Goal: Task Accomplishment & Management: Use online tool/utility

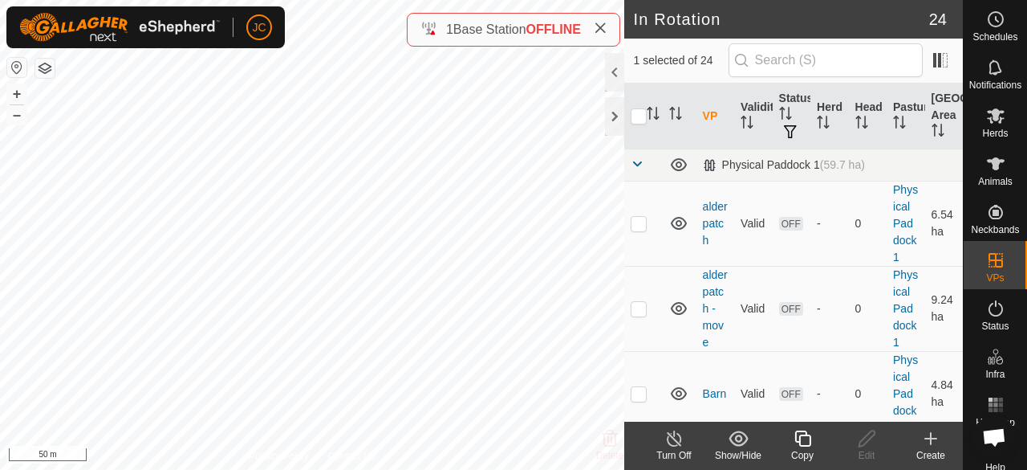
click at [677, 445] on icon at bounding box center [674, 438] width 14 height 16
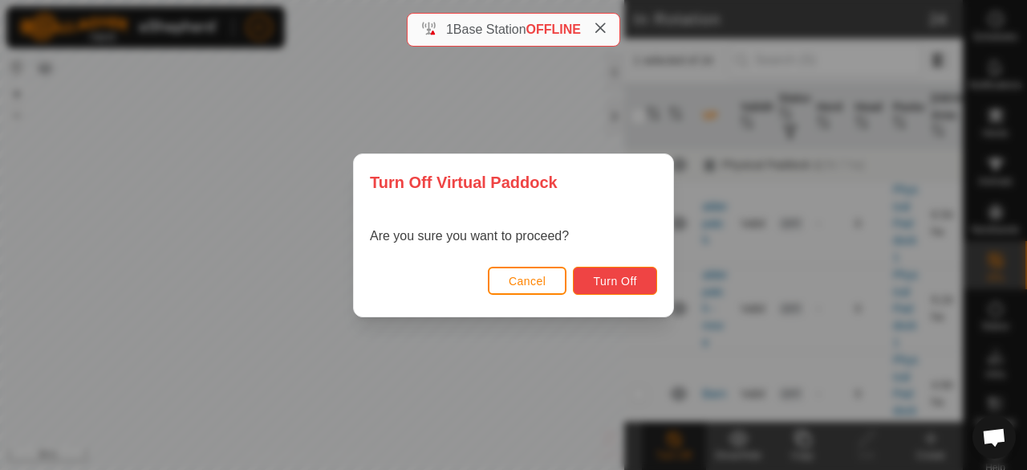
click at [616, 275] on span "Turn Off" at bounding box center [615, 281] width 44 height 13
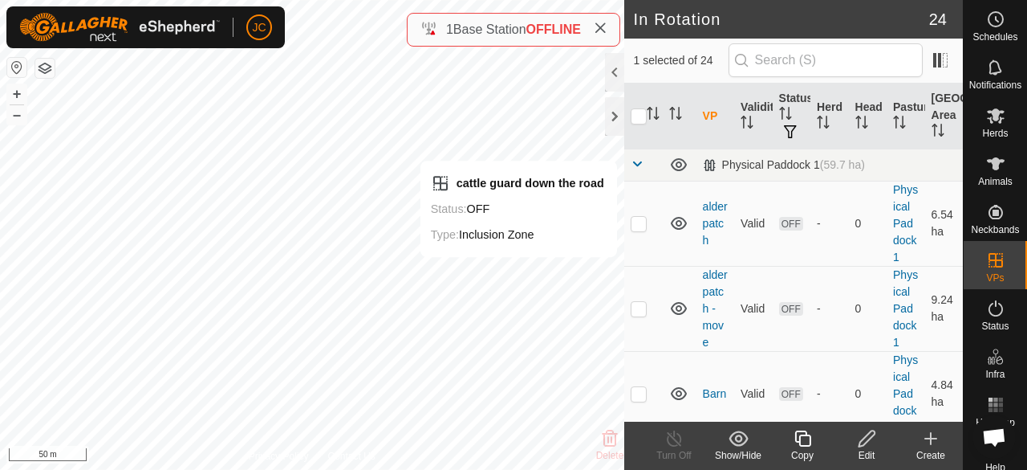
click at [872, 450] on div "Edit" at bounding box center [867, 455] width 64 height 14
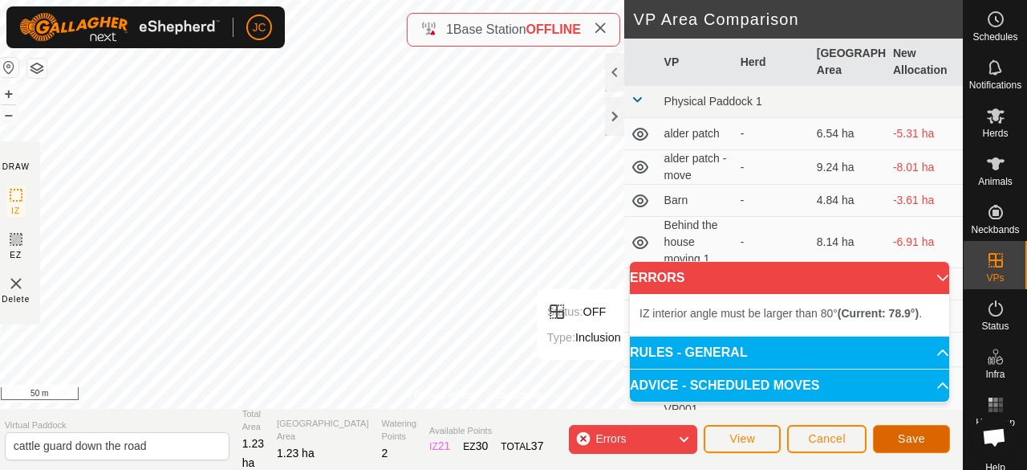
click at [921, 444] on span "Save" at bounding box center [911, 438] width 27 height 13
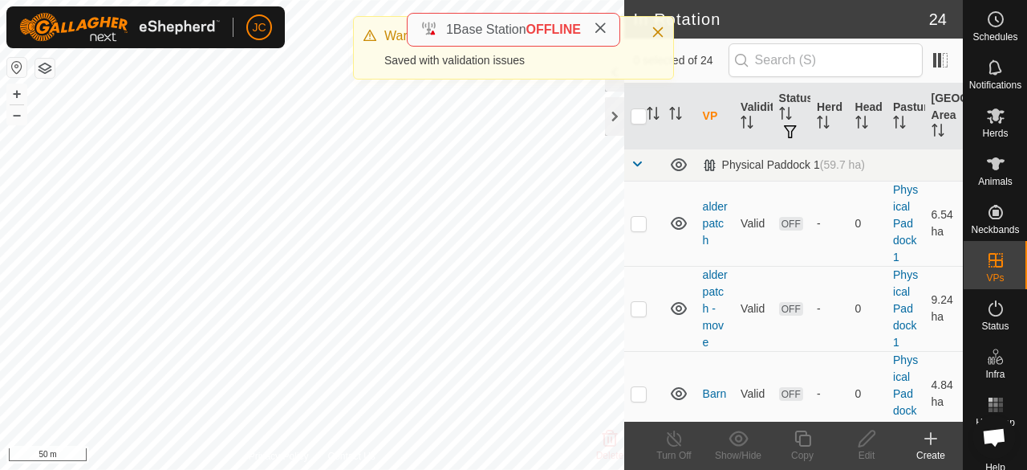
checkbox input "true"
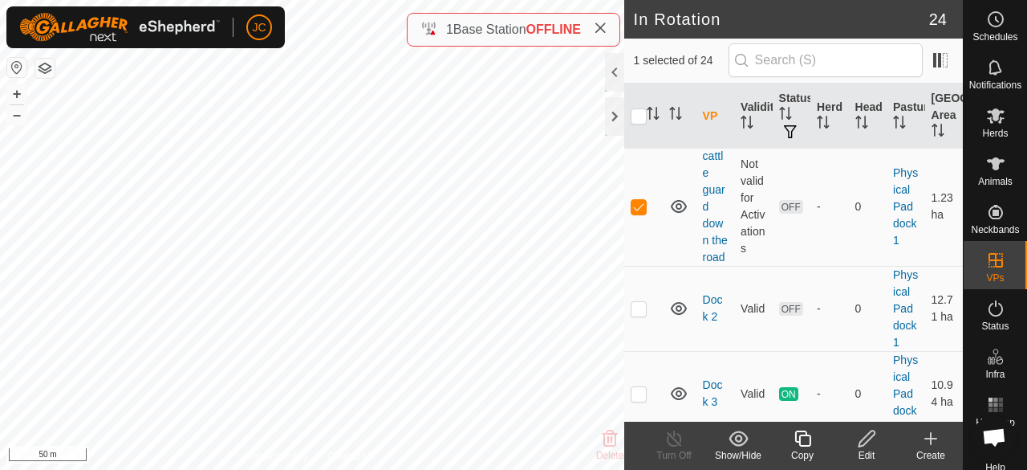
scroll to position [391, 0]
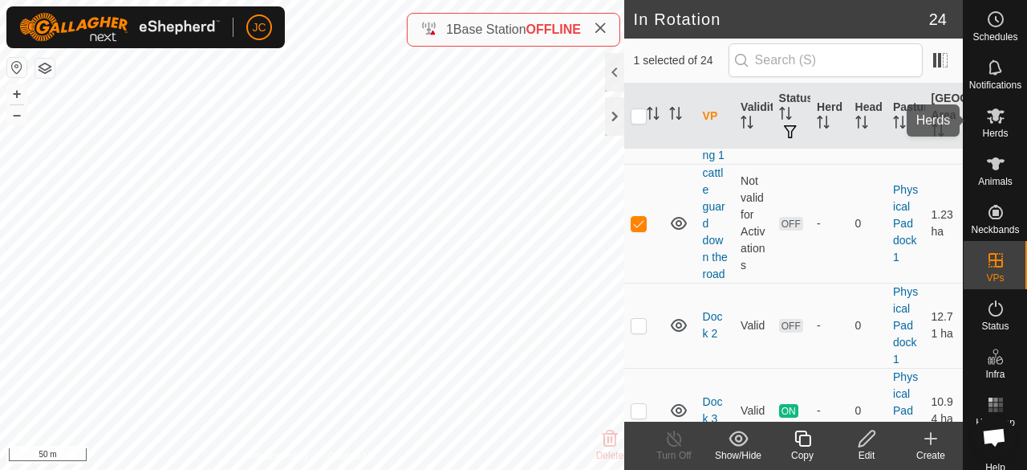
click at [1010, 118] on div "Herds" at bounding box center [995, 120] width 63 height 48
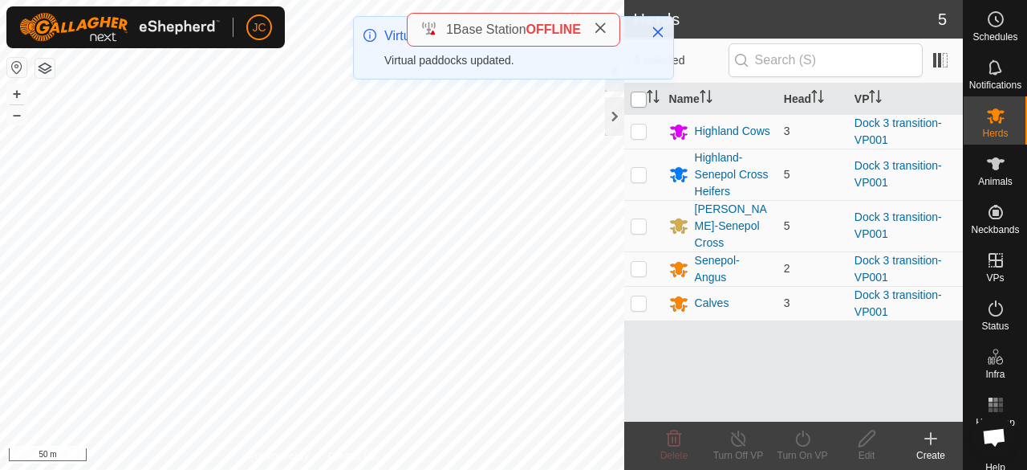
click at [639, 96] on input "checkbox" at bounding box center [639, 100] width 16 height 16
checkbox input "true"
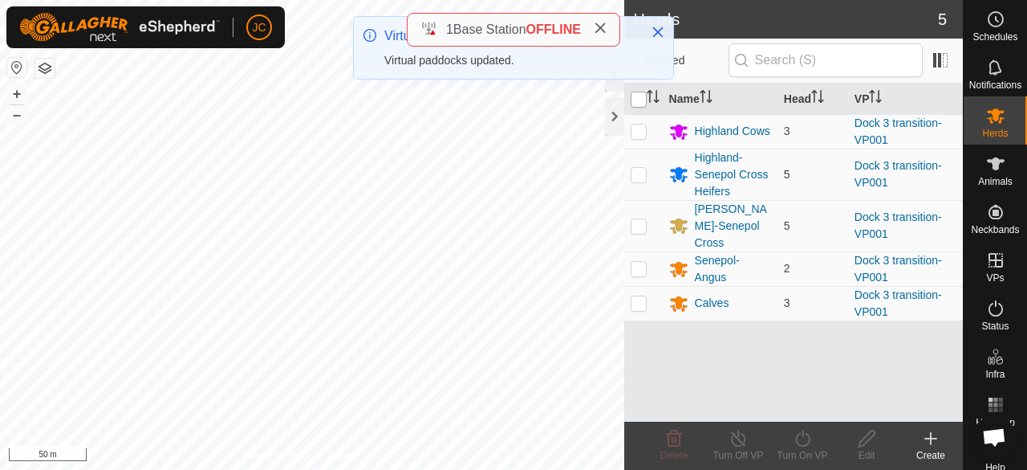
checkbox input "true"
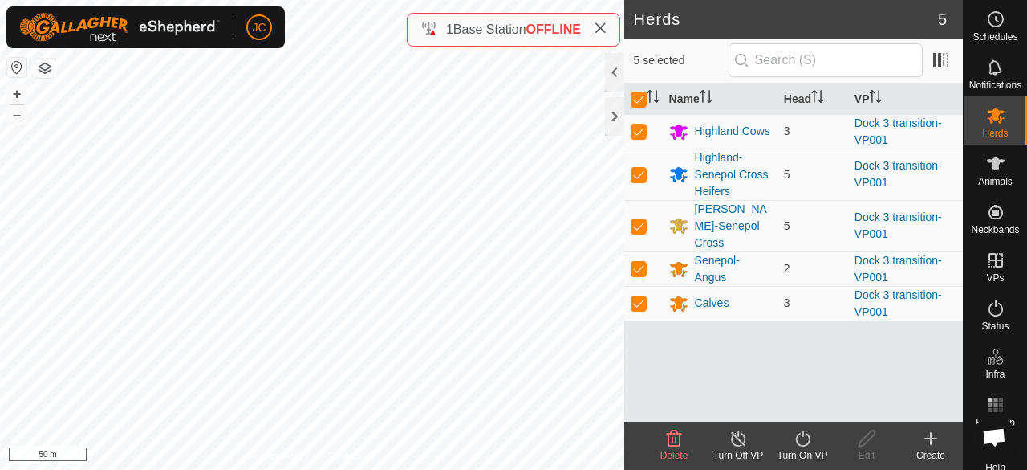
click at [787, 446] on turn-on-svg-icon at bounding box center [803, 438] width 64 height 19
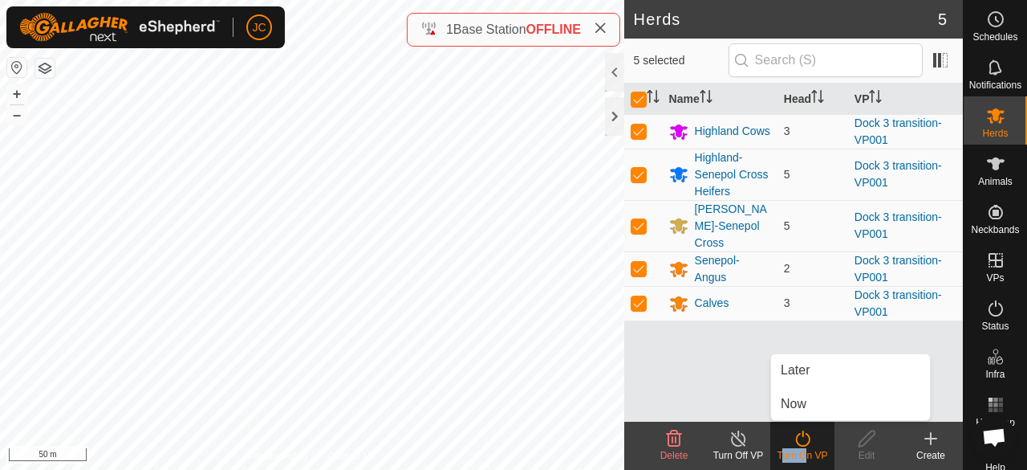
click at [787, 446] on turn-on-svg-icon at bounding box center [803, 438] width 64 height 19
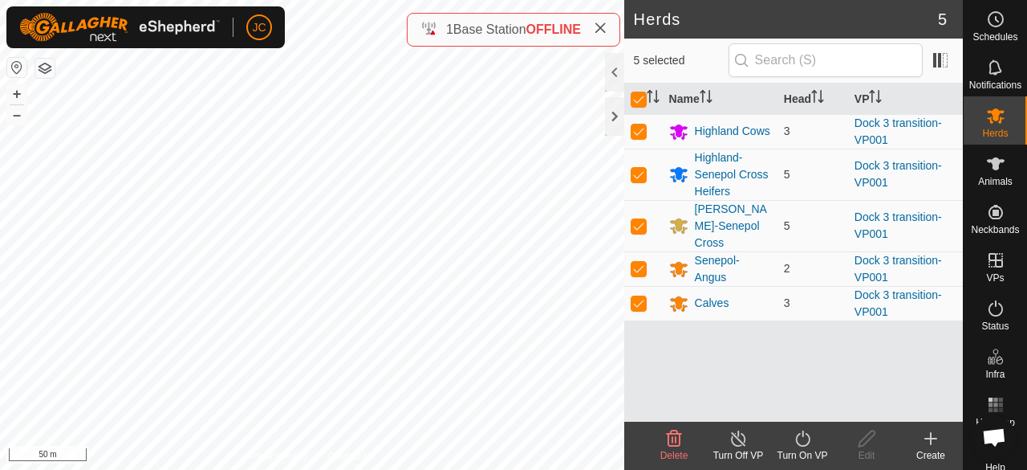
click at [787, 446] on turn-on-svg-icon at bounding box center [803, 438] width 64 height 19
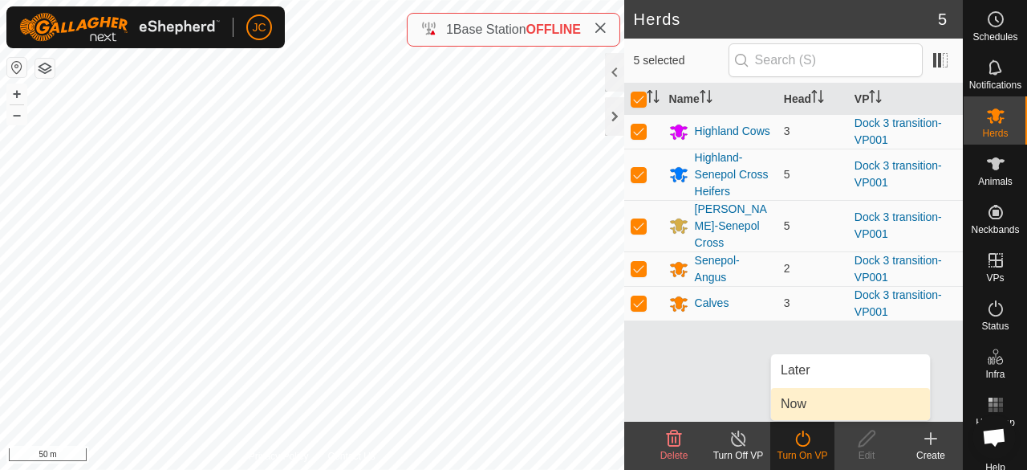
click at [801, 415] on link "Now" at bounding box center [850, 404] width 159 height 32
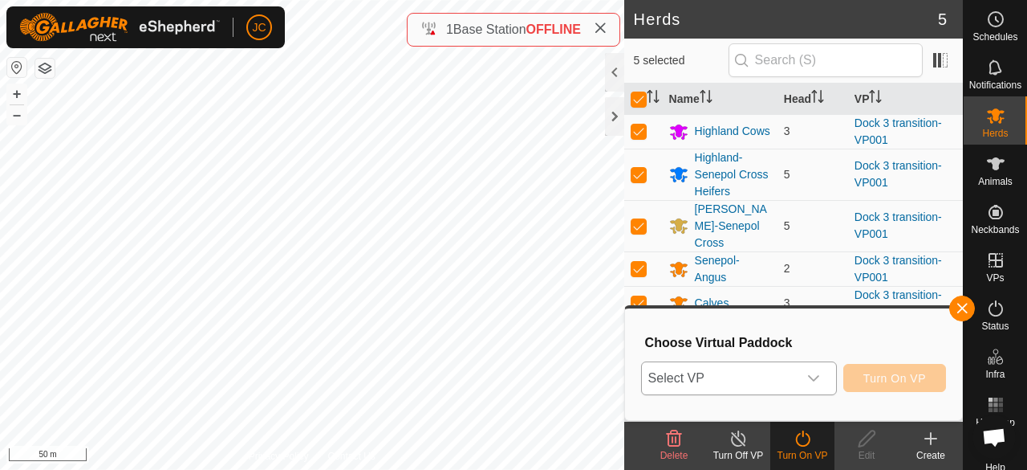
click at [790, 380] on span "Select VP" at bounding box center [720, 378] width 156 height 32
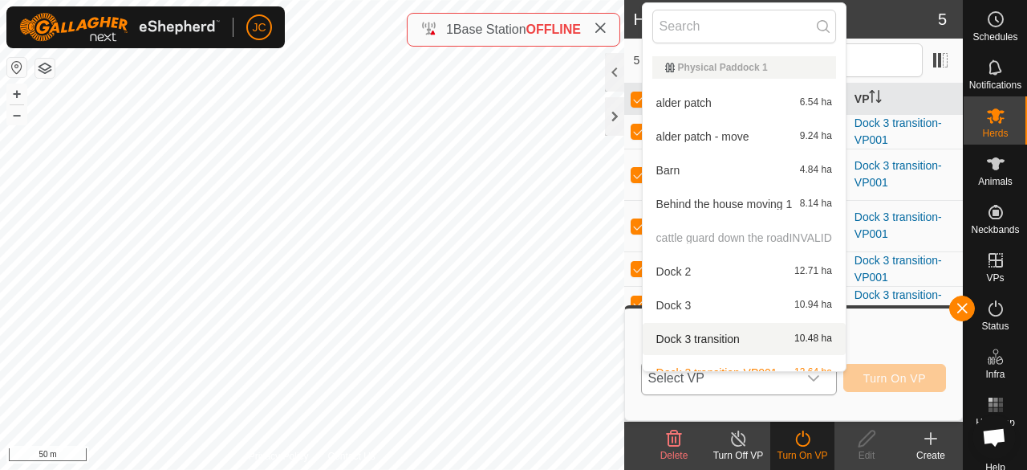
scroll to position [18, 0]
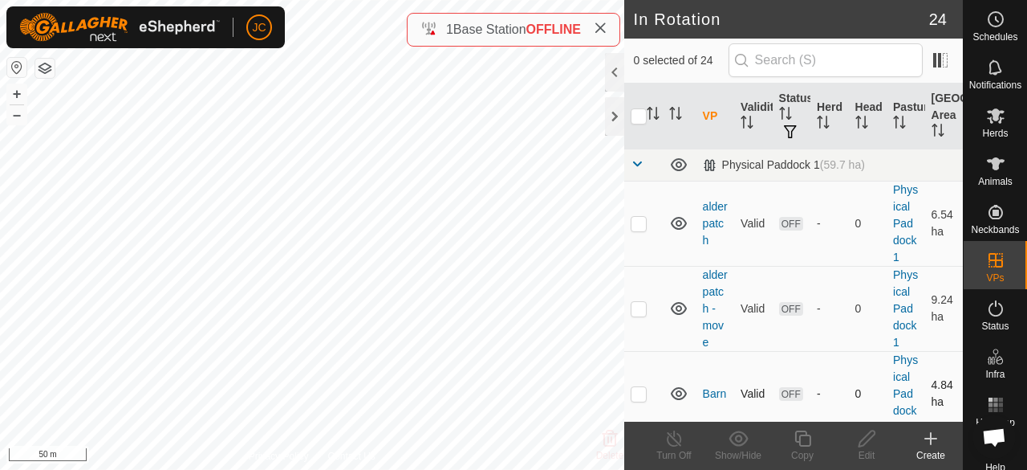
checkbox input "true"
click at [874, 450] on div "Edit" at bounding box center [867, 455] width 64 height 14
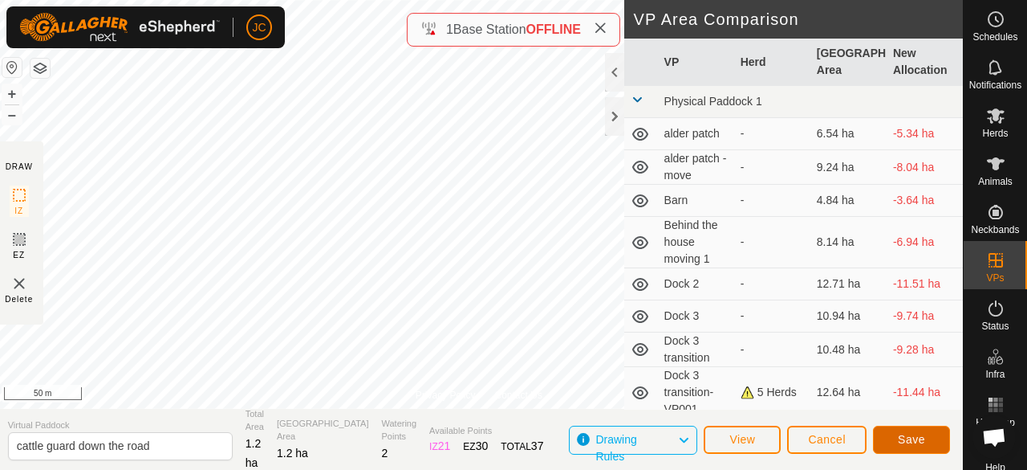
click at [912, 444] on span "Save" at bounding box center [911, 439] width 27 height 13
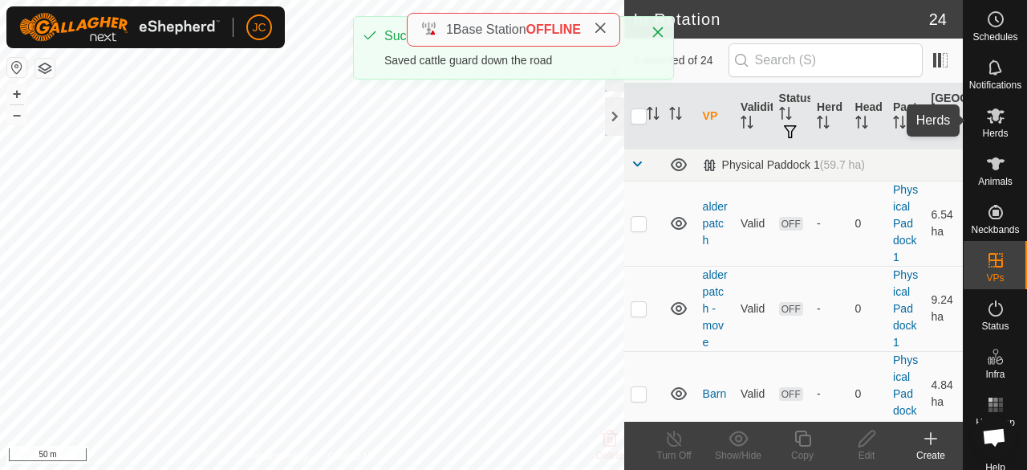
click at [987, 140] on div "Herds" at bounding box center [995, 120] width 63 height 48
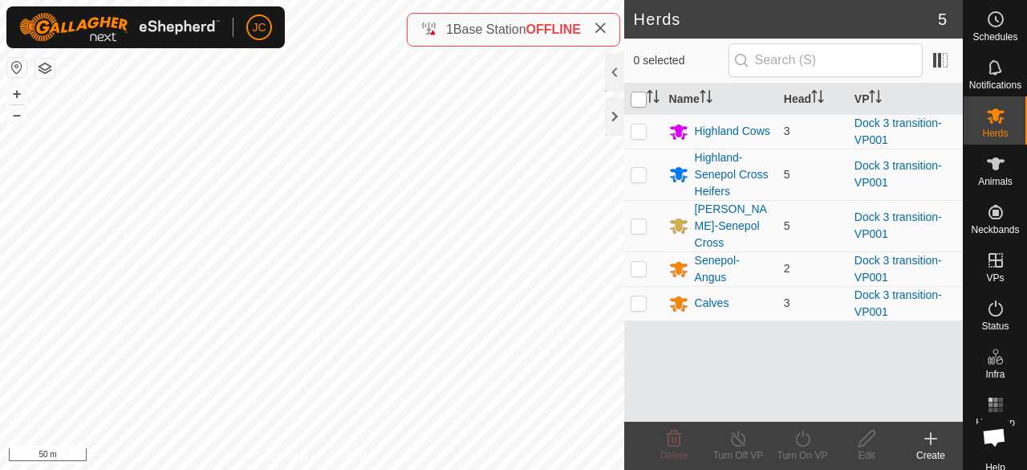
click at [639, 100] on input "checkbox" at bounding box center [639, 100] width 16 height 16
checkbox input "true"
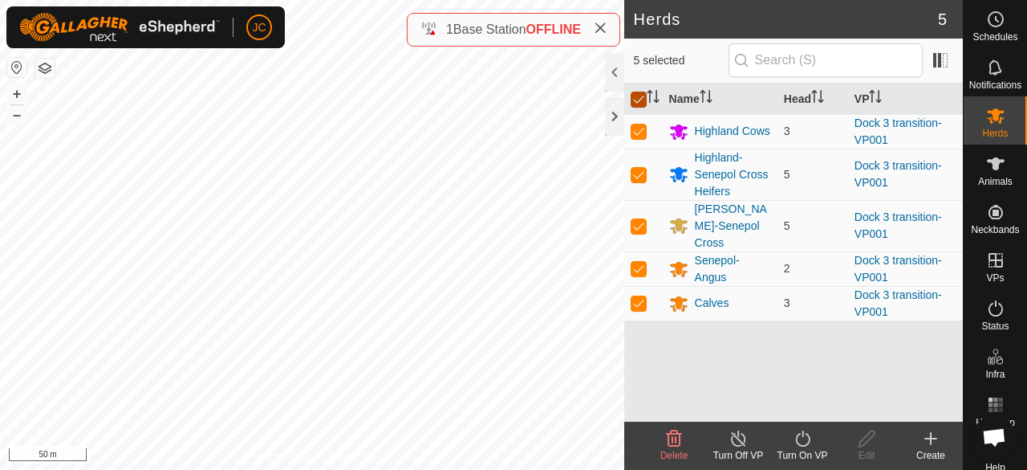
checkbox input "true"
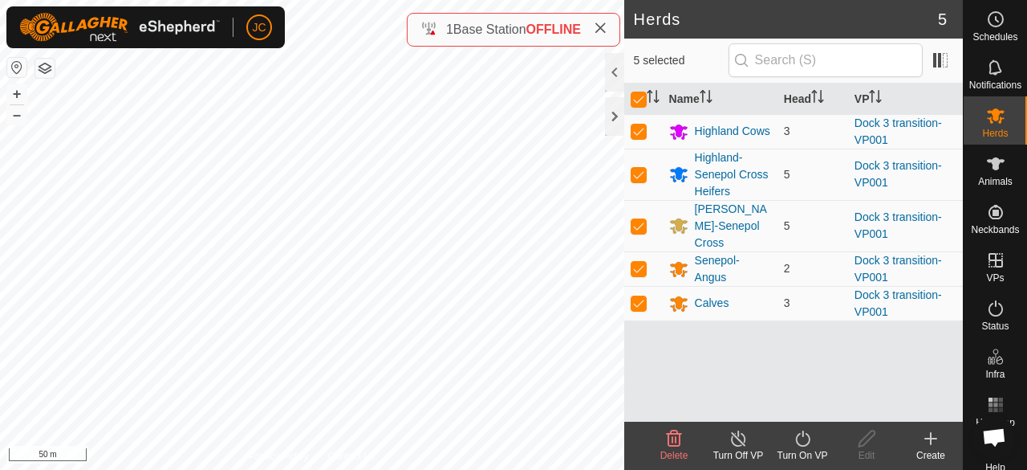
click at [797, 437] on icon at bounding box center [802, 438] width 14 height 16
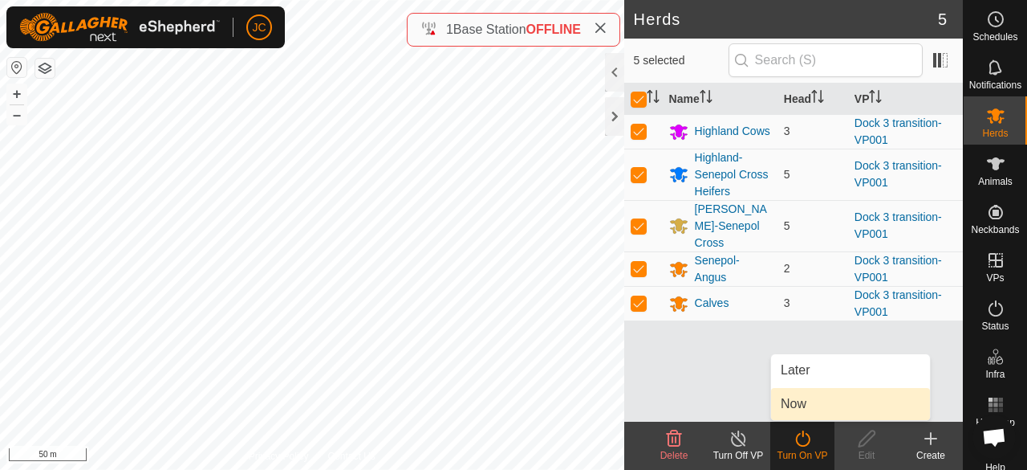
click at [801, 413] on link "Now" at bounding box center [850, 404] width 159 height 32
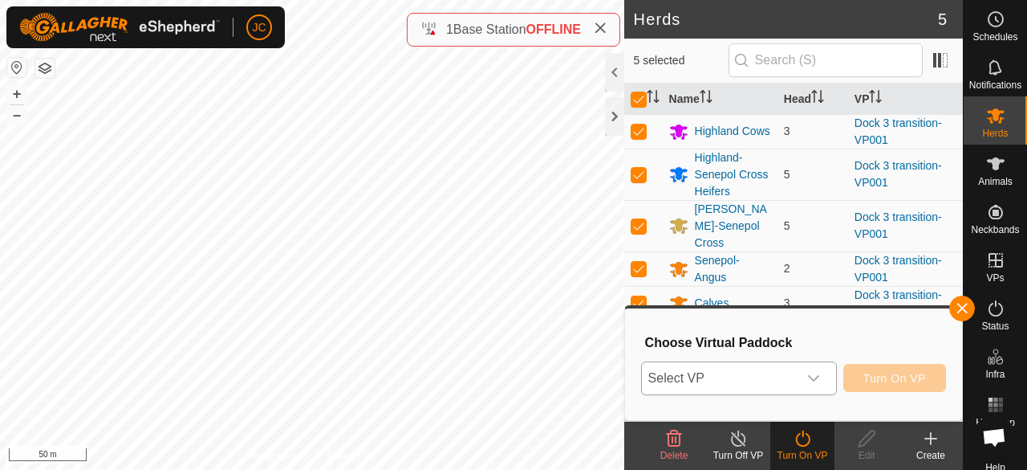
click at [802, 376] on div "dropdown trigger" at bounding box center [814, 378] width 32 height 32
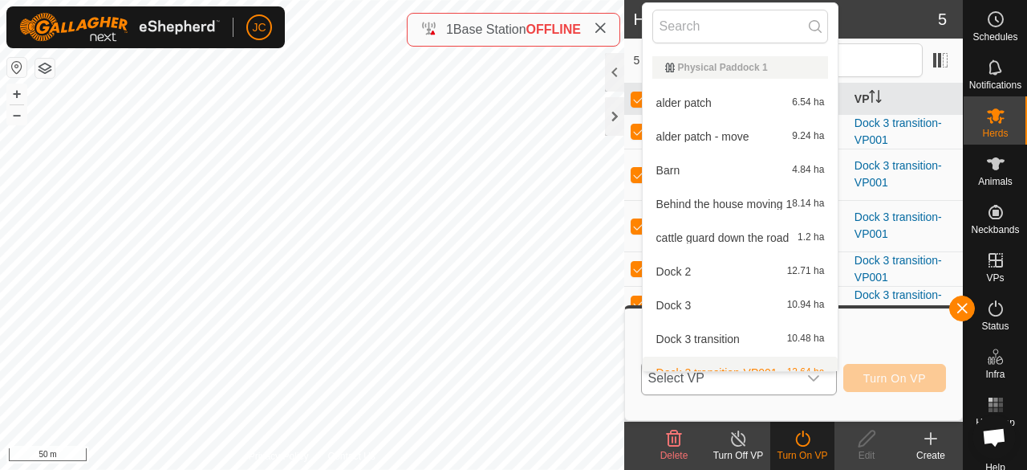
scroll to position [18, 0]
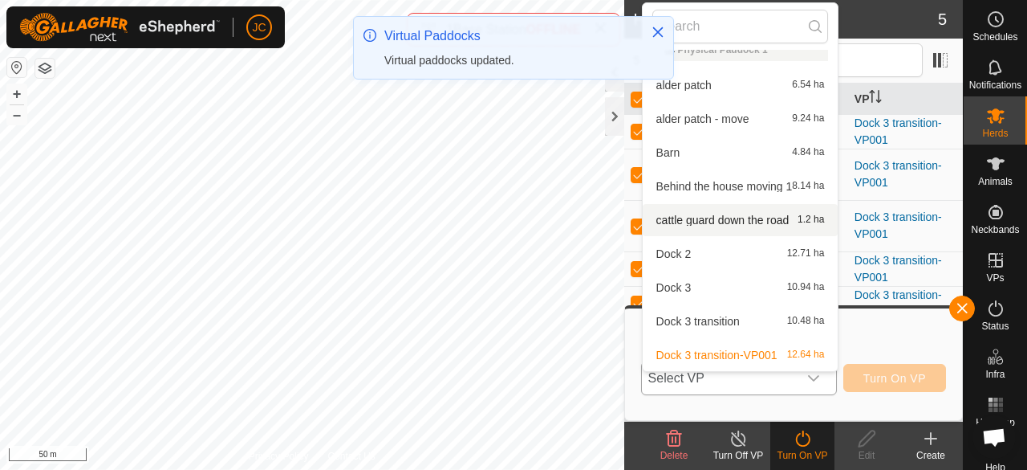
click at [727, 219] on li "cattle guard down the road 1.2 ha" at bounding box center [741, 220] width 196 height 32
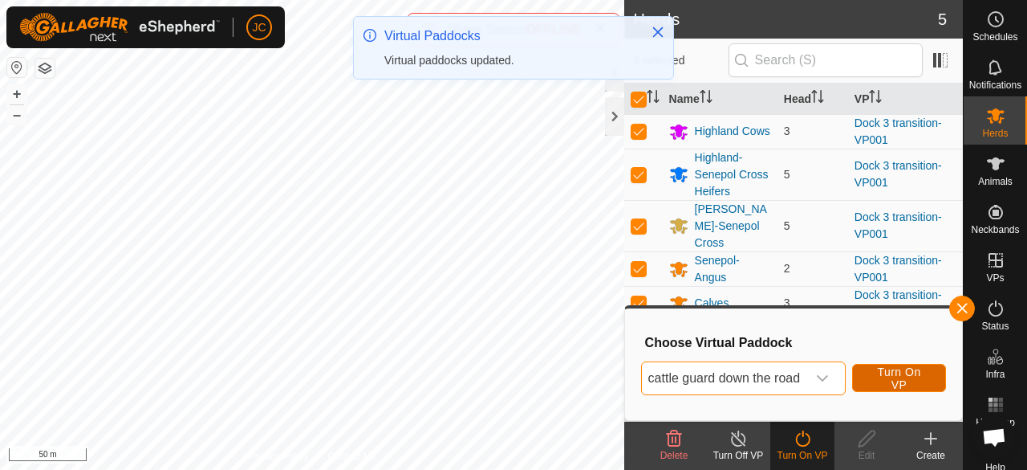
click at [903, 372] on span "Turn On VP" at bounding box center [899, 378] width 54 height 26
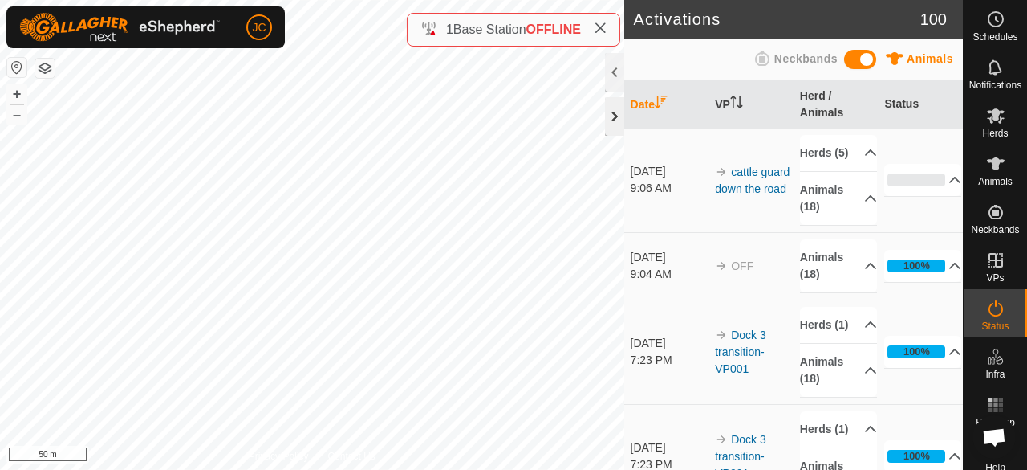
click at [612, 124] on div at bounding box center [614, 116] width 19 height 39
